Goal: Book appointment/travel/reservation

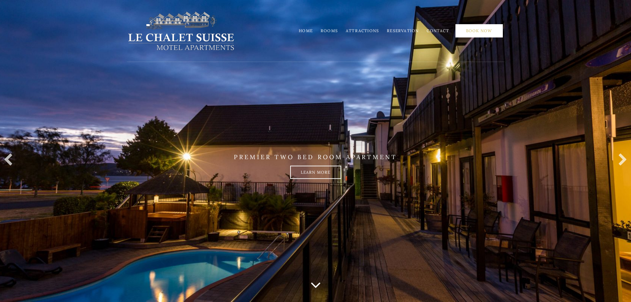
click at [485, 29] on link "Book Now" at bounding box center [478, 30] width 47 height 13
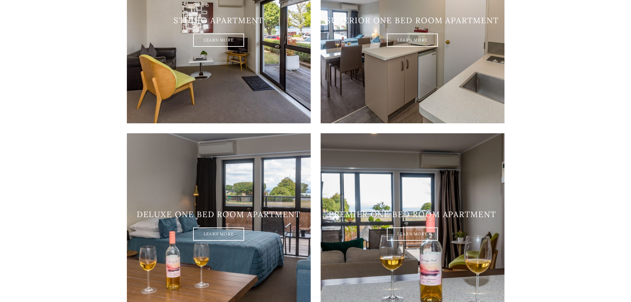
scroll to position [529, 0]
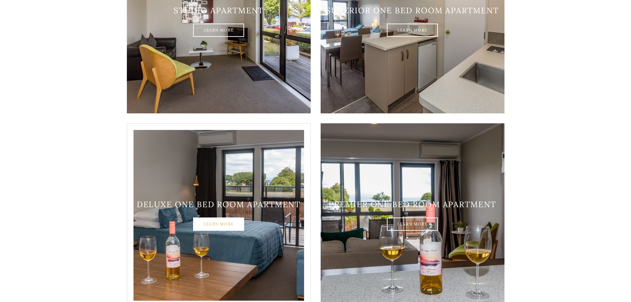
click at [213, 217] on link "Learn More" at bounding box center [218, 223] width 51 height 13
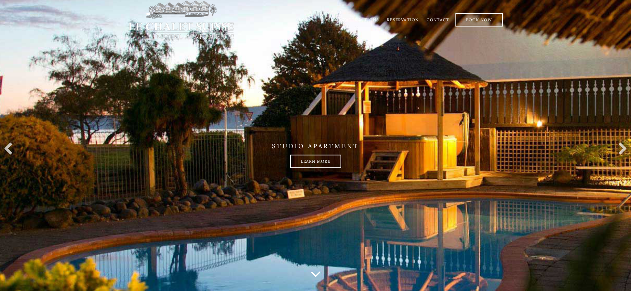
scroll to position [0, 0]
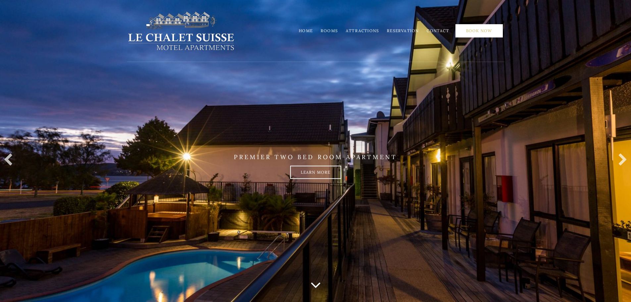
click at [489, 28] on link "Book Now" at bounding box center [478, 30] width 47 height 13
